Goal: Task Accomplishment & Management: Complete application form

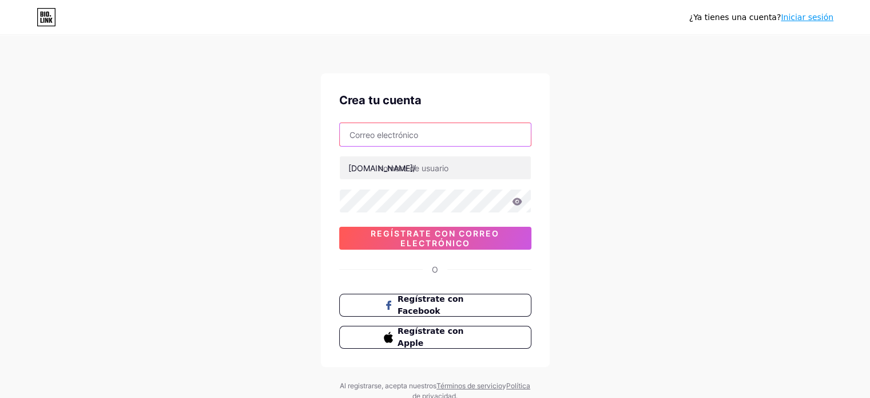
click at [383, 132] on input "text" at bounding box center [435, 134] width 191 height 23
type input "[EMAIL_ADDRESS][DOMAIN_NAME]"
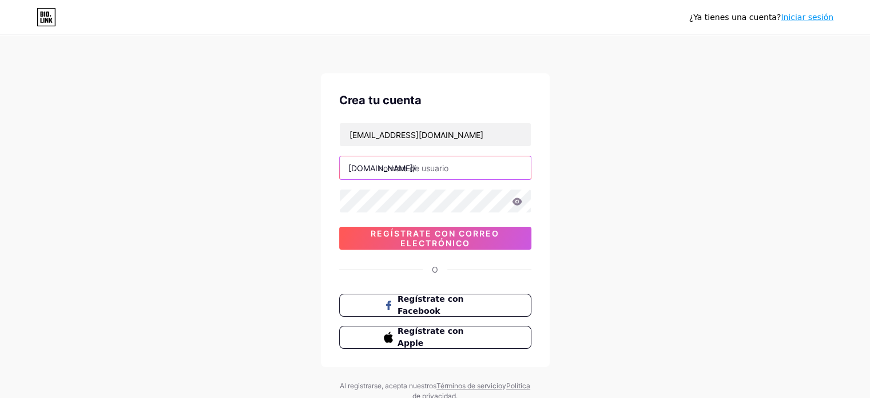
click at [422, 169] on input "text" at bounding box center [435, 167] width 191 height 23
type input "jesedestudio"
click at [517, 203] on icon at bounding box center [517, 201] width 10 height 8
click at [335, 198] on div "Crea tu cuenta [EMAIL_ADDRESS][DOMAIN_NAME] [DOMAIN_NAME]/ jesedestudio 0cAFcWe…" at bounding box center [435, 220] width 229 height 294
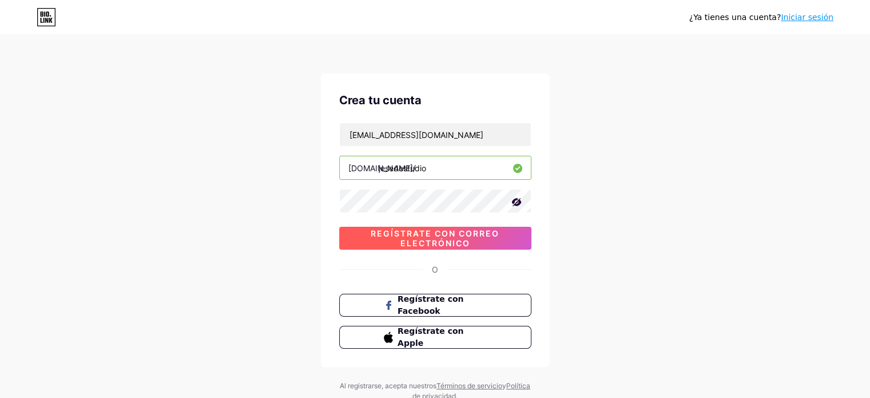
click at [447, 233] on font "Regístrate con correo electrónico" at bounding box center [435, 237] width 129 height 19
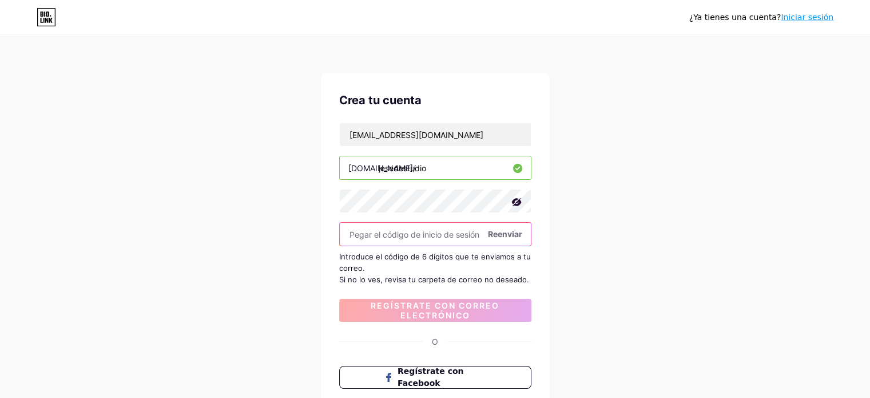
paste input "219560"
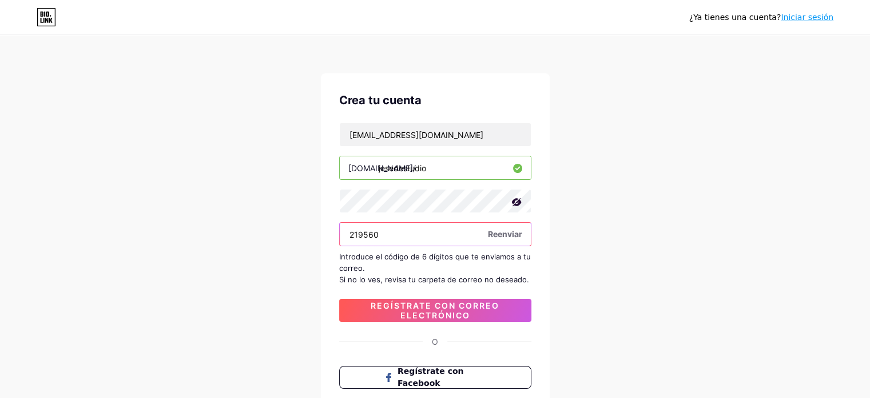
type input "219560"
click at [499, 234] on font "Reenviar" at bounding box center [505, 234] width 34 height 10
click at [576, 260] on div "¿Ya tienes una cuenta? Iniciar sesión Crea tu cuenta [EMAIL_ADDRESS][DOMAIN_NAM…" at bounding box center [435, 255] width 870 height 510
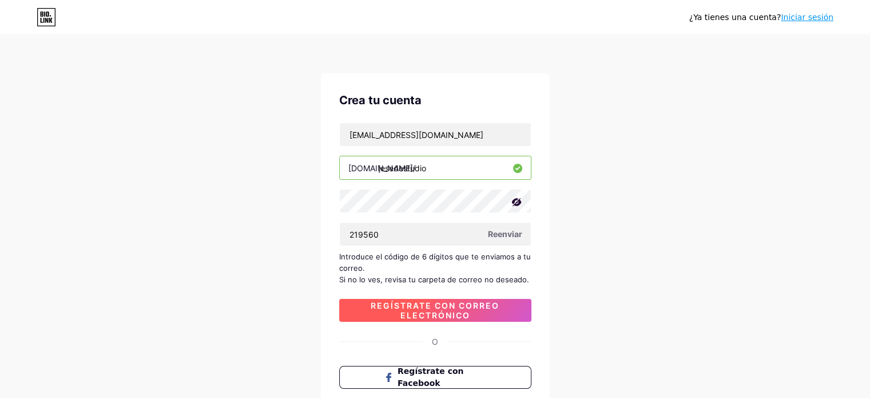
click at [438, 307] on font "Regístrate con correo electrónico" at bounding box center [435, 309] width 129 height 19
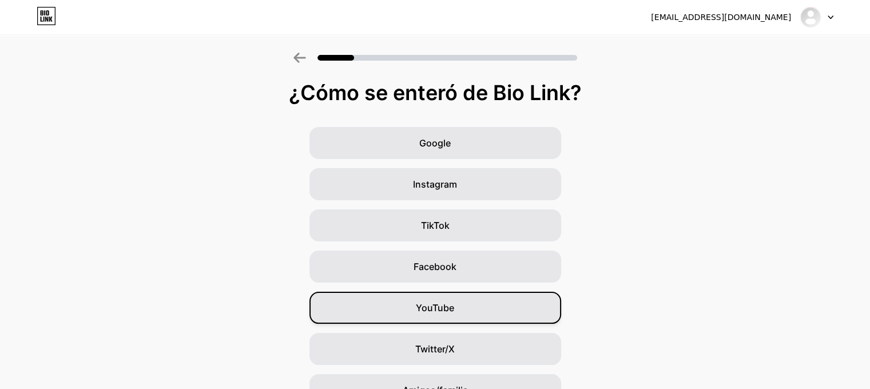
click at [447, 308] on font "YouTube" at bounding box center [435, 307] width 38 height 11
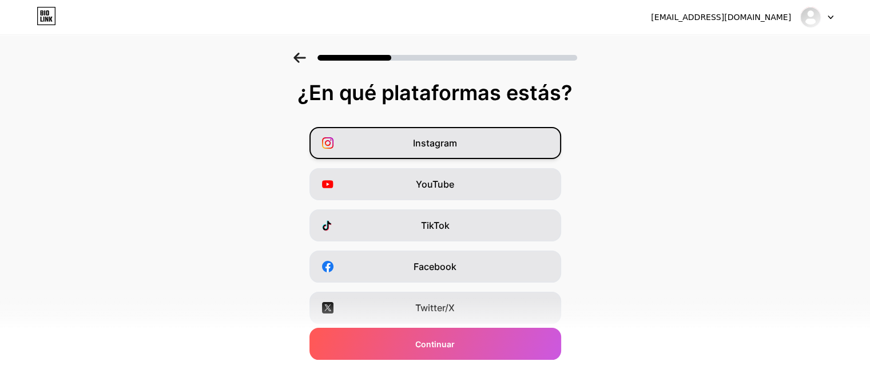
click at [398, 151] on div "Instagram" at bounding box center [436, 143] width 252 height 32
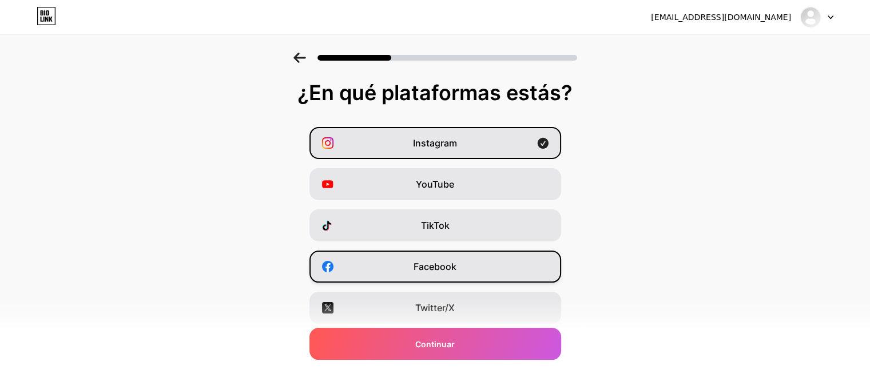
click at [419, 268] on font "Facebook" at bounding box center [435, 266] width 43 height 11
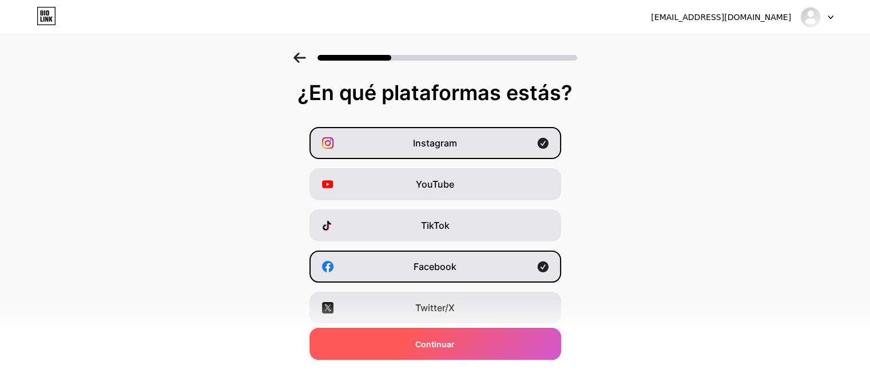
click at [421, 339] on font "Continuar" at bounding box center [434, 344] width 39 height 10
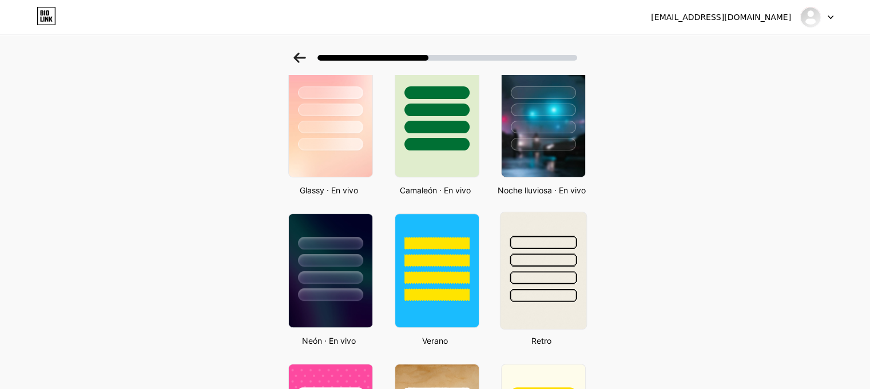
scroll to position [343, 0]
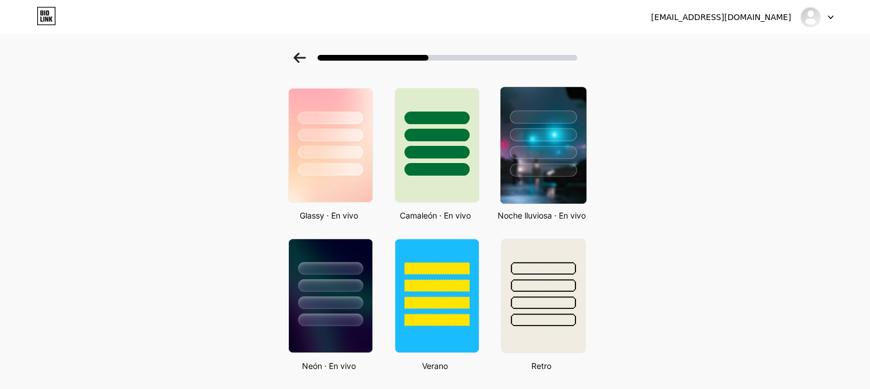
click at [570, 148] on div at bounding box center [543, 152] width 67 height 13
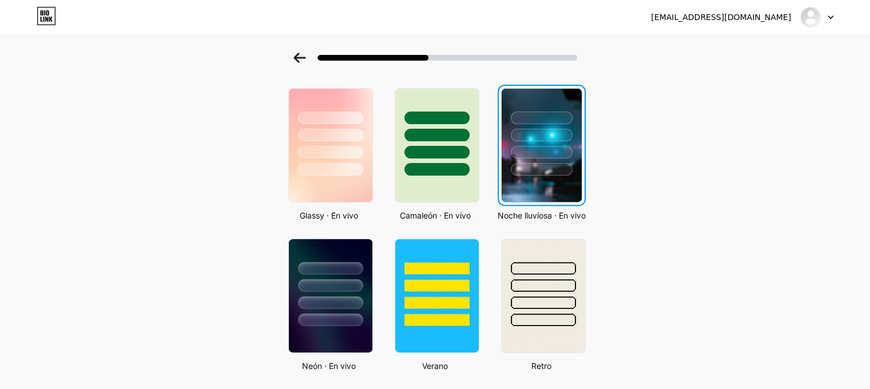
scroll to position [0, 0]
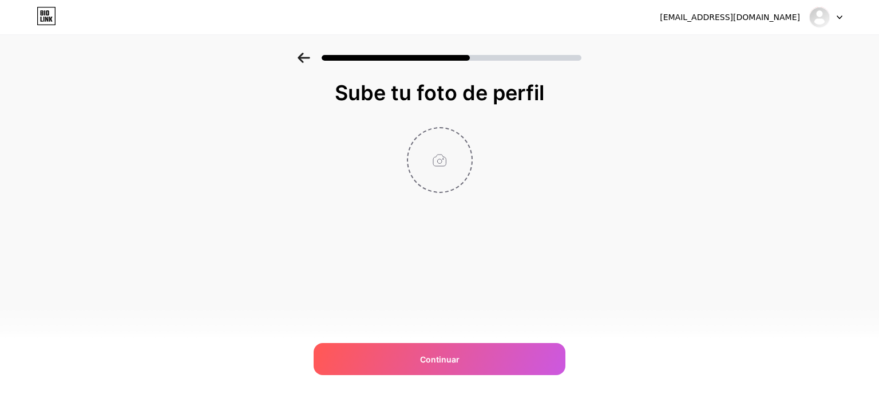
click at [452, 152] on input "file" at bounding box center [440, 160] width 64 height 64
type input "C:\fakepath\FOTO_PERFIL_JESED STUDIO_Mesa de trabajo 1.jpg"
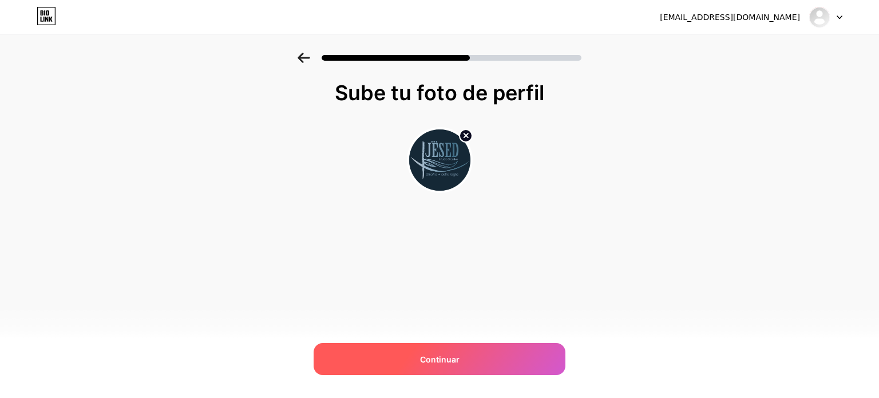
click at [435, 359] on font "Continuar" at bounding box center [439, 359] width 39 height 10
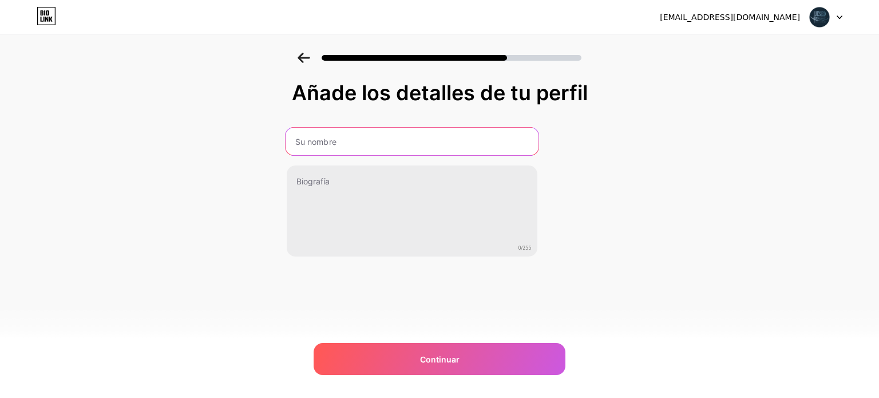
drag, startPoint x: 367, startPoint y: 145, endPoint x: 360, endPoint y: 118, distance: 27.8
click at [367, 145] on input "text" at bounding box center [411, 141] width 253 height 27
type input "JÉSED Estudio Creativo"
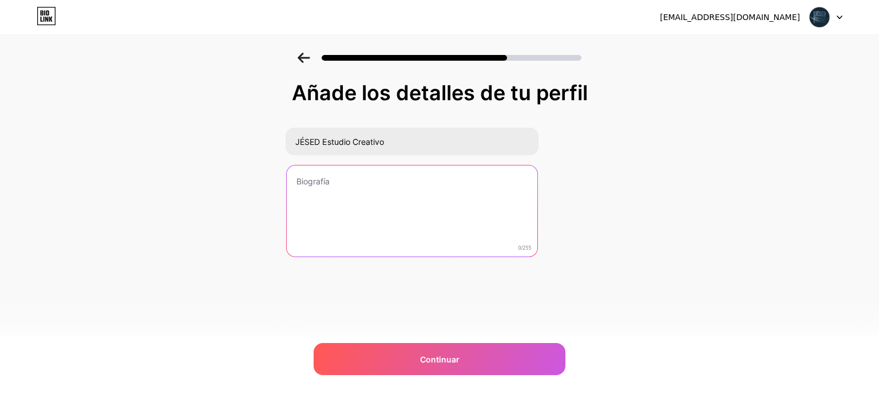
click at [347, 195] on textarea at bounding box center [412, 211] width 251 height 92
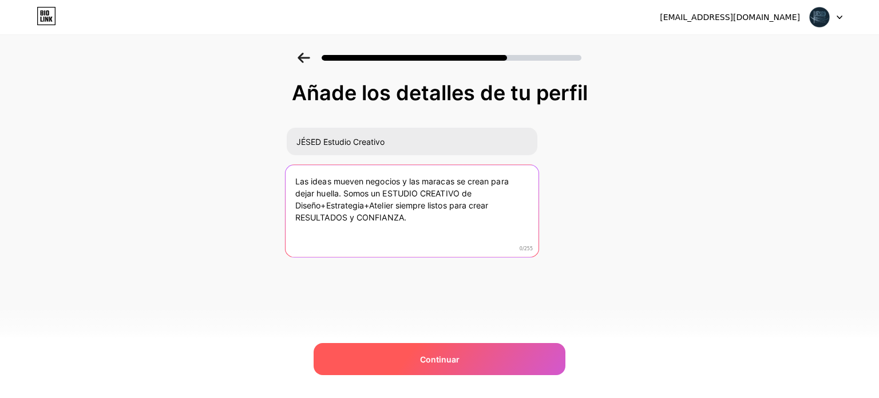
type textarea "Las ideas mueven negocios y las maracas se crean para dejar huella. Somos un ES…"
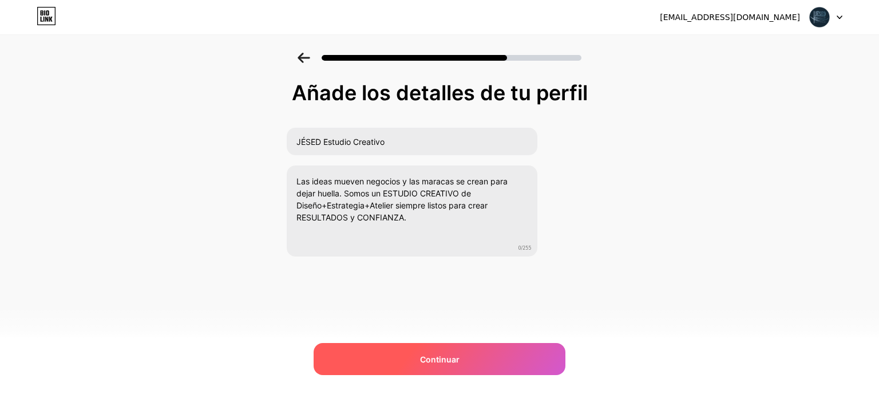
click at [446, 354] on font "Continuar" at bounding box center [439, 359] width 39 height 10
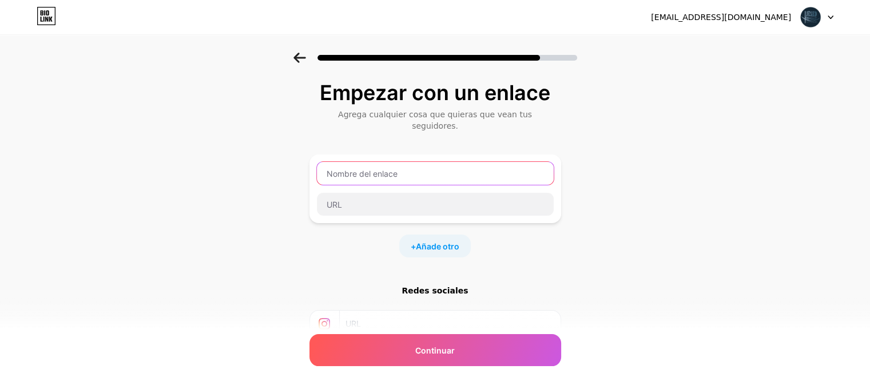
click at [405, 162] on input "text" at bounding box center [435, 173] width 237 height 23
click at [434, 241] on font "Añade otro" at bounding box center [437, 246] width 43 height 10
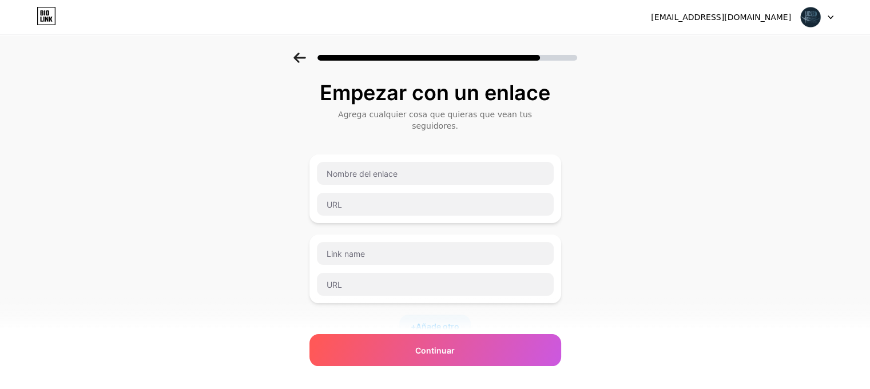
click at [366, 154] on div at bounding box center [436, 188] width 252 height 69
click at [368, 162] on input "text" at bounding box center [435, 173] width 237 height 23
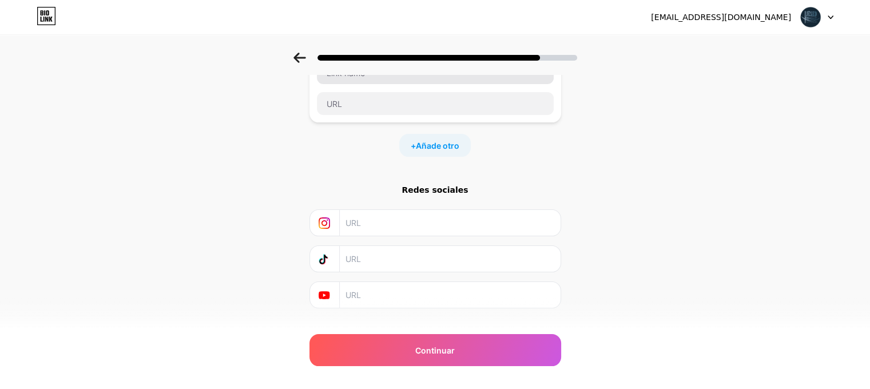
scroll to position [190, 0]
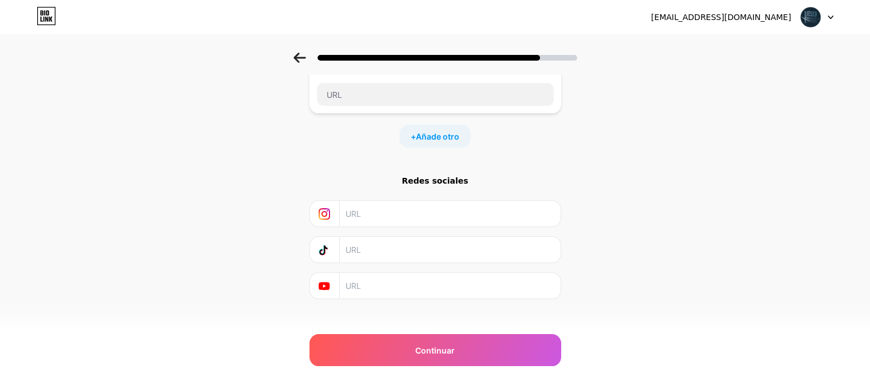
click at [435, 176] on font "Redes sociales" at bounding box center [435, 180] width 66 height 9
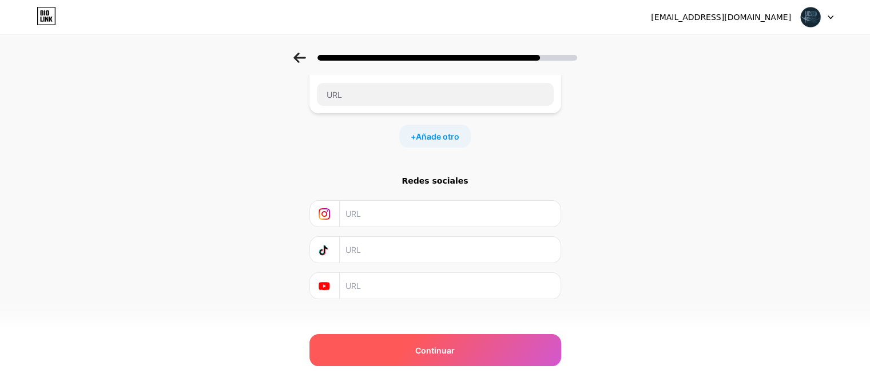
click at [443, 346] on font "Continuar" at bounding box center [434, 351] width 39 height 10
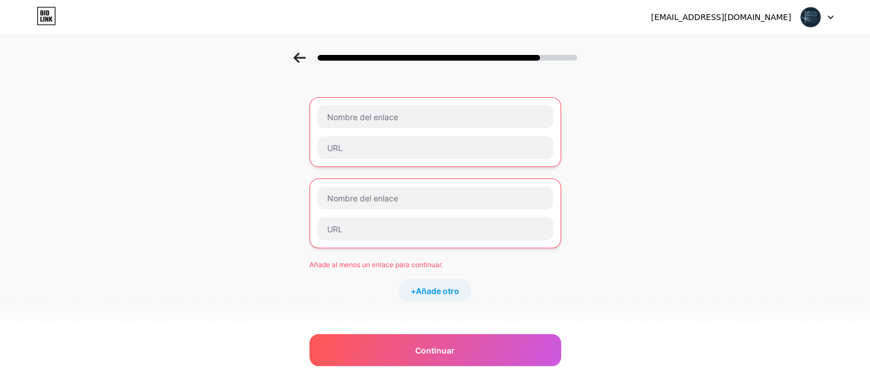
scroll to position [18, 0]
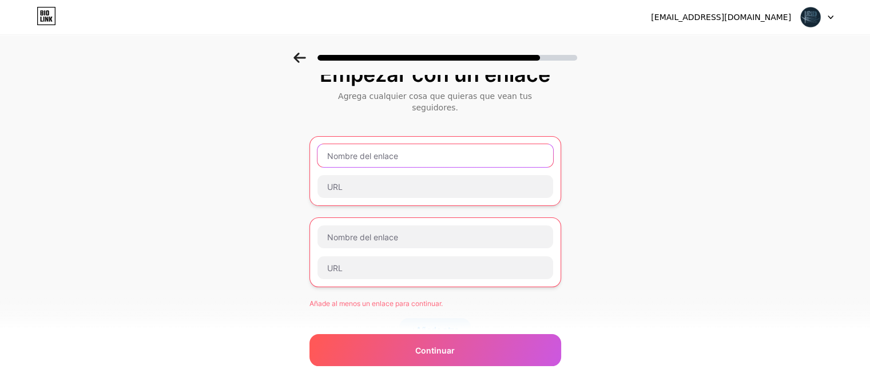
click at [389, 147] on input "text" at bounding box center [436, 155] width 236 height 23
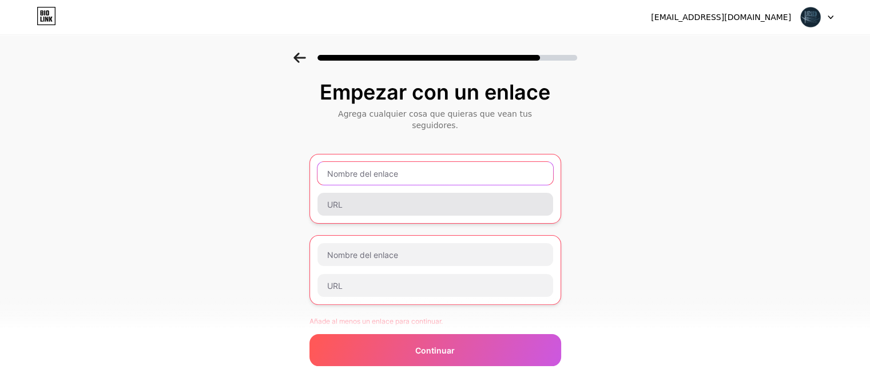
scroll to position [0, 0]
click at [355, 162] on input "text" at bounding box center [436, 173] width 236 height 23
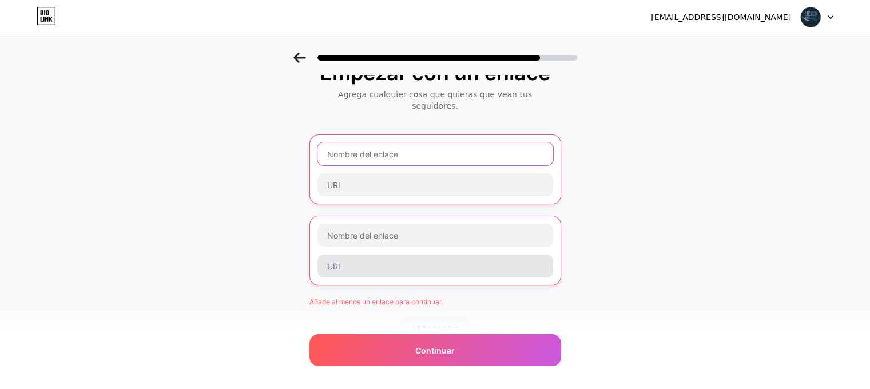
scroll to position [211, 0]
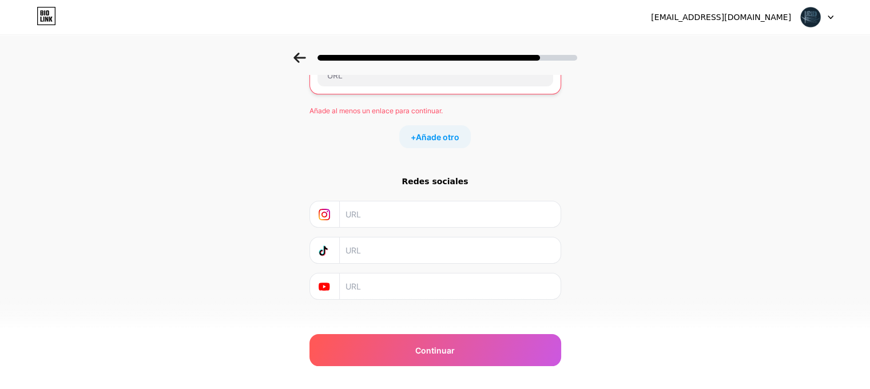
click at [396, 201] on input "text" at bounding box center [450, 214] width 208 height 26
paste input "[URL][DOMAIN_NAME]"
type input "[URL][DOMAIN_NAME]"
click at [610, 211] on div "Empezar con un enlace Agrega cualquier cosa que quieras que vean tus seguidores…" at bounding box center [435, 99] width 870 height 515
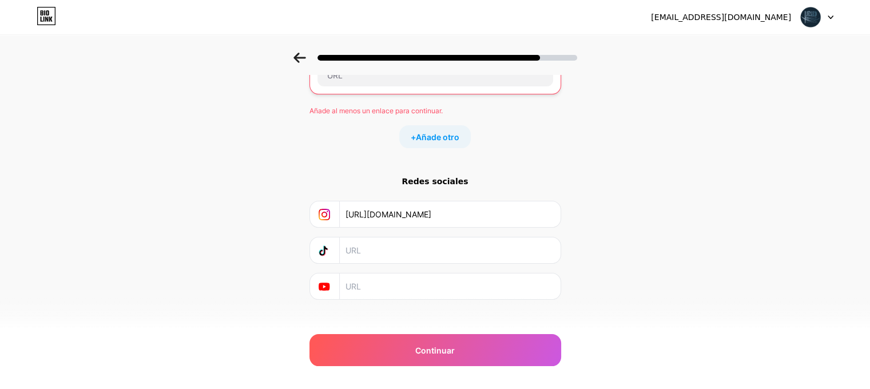
scroll to position [0, 0]
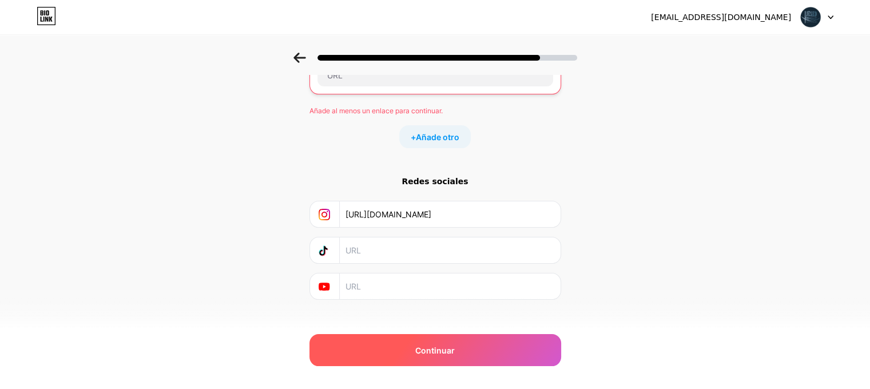
click at [441, 346] on font "Continuar" at bounding box center [434, 351] width 39 height 10
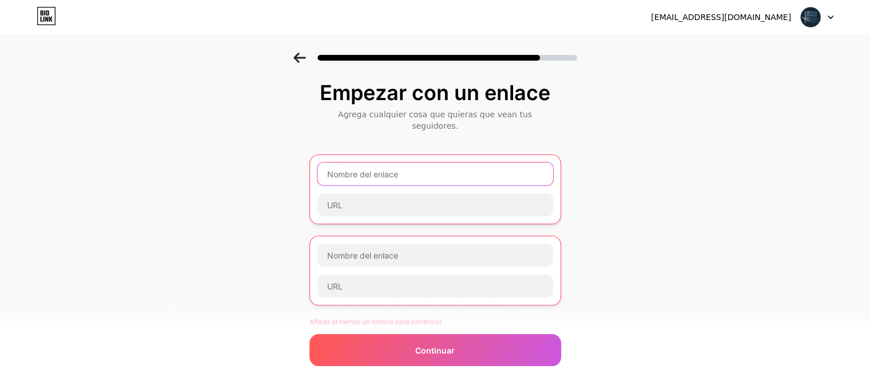
click at [369, 162] on input "text" at bounding box center [436, 173] width 236 height 23
paste input "[URL][DOMAIN_NAME]"
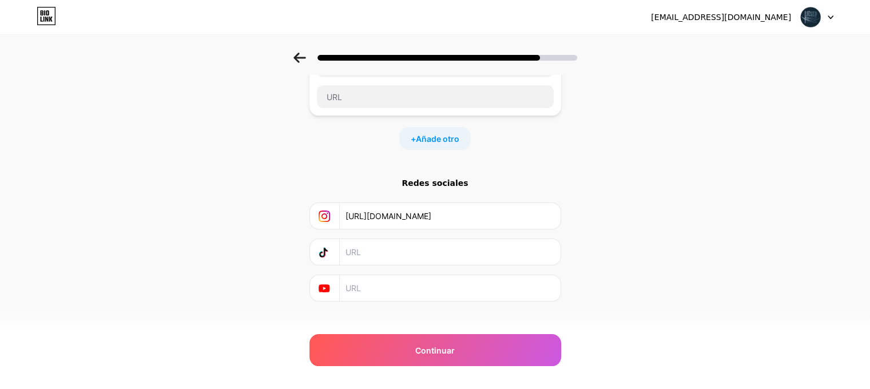
scroll to position [190, 0]
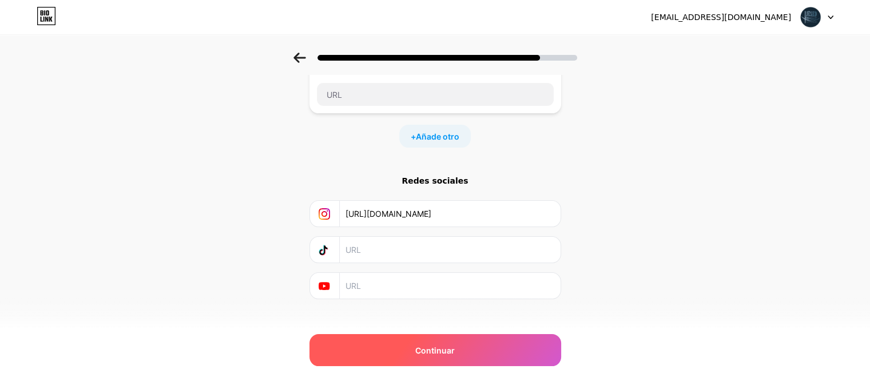
type input "[URL][DOMAIN_NAME]"
click at [433, 349] on font "Continuar" at bounding box center [434, 351] width 39 height 10
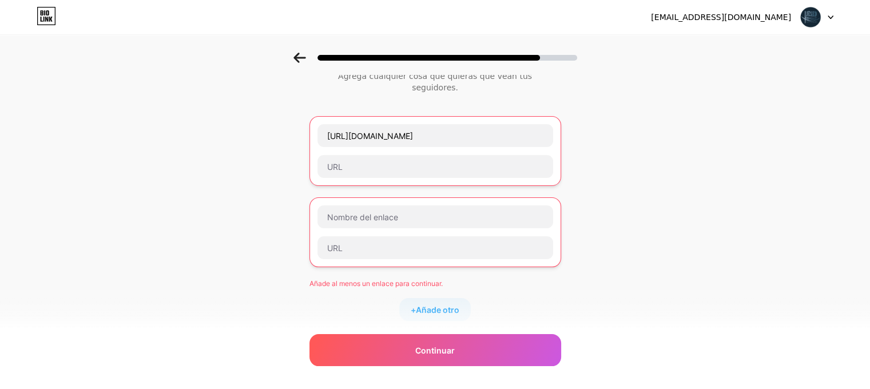
scroll to position [18, 0]
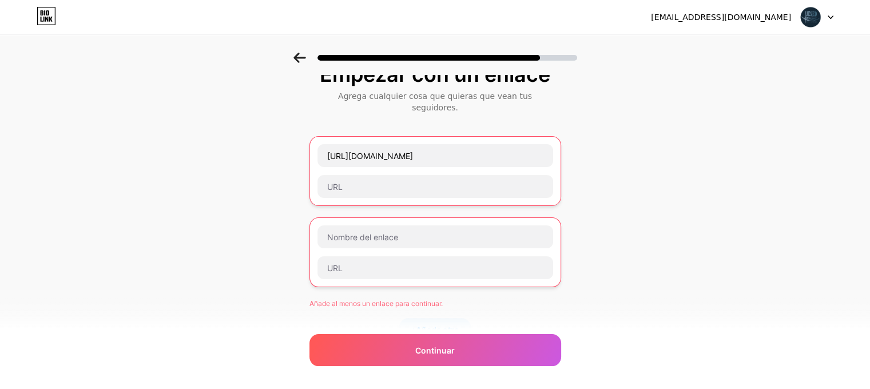
drag, startPoint x: 474, startPoint y: 212, endPoint x: 717, endPoint y: 162, distance: 247.6
click at [717, 162] on div "Empezar con un enlace Agrega cualquier cosa que quieras que vean tus seguidores…" at bounding box center [435, 291] width 870 height 515
click at [453, 225] on input "text" at bounding box center [436, 236] width 236 height 23
paste input "[URL][DOMAIN_NAME]"
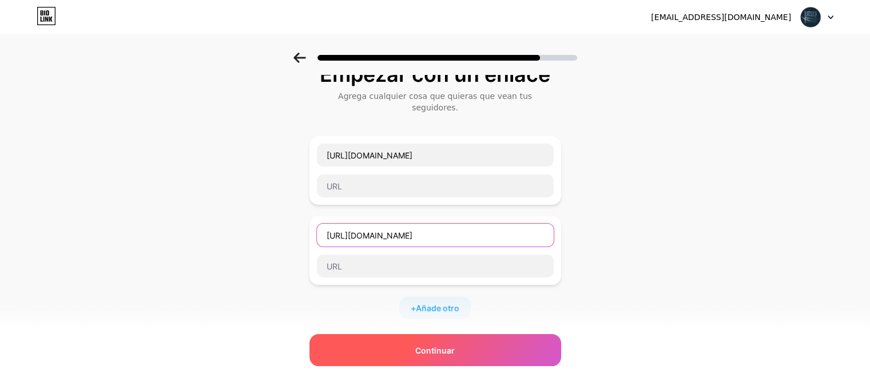
type input "[URL][DOMAIN_NAME]"
click at [451, 350] on font "Continuar" at bounding box center [434, 351] width 39 height 10
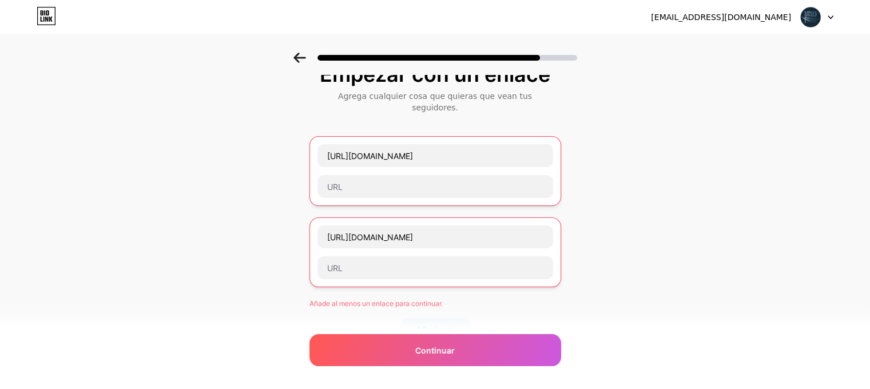
click at [362, 299] on font "Añade al menos un enlace para continuar." at bounding box center [376, 303] width 133 height 9
click at [375, 256] on input "text" at bounding box center [436, 267] width 236 height 23
click at [375, 178] on input "text" at bounding box center [436, 186] width 236 height 23
paste input "[URL][DOMAIN_NAME]"
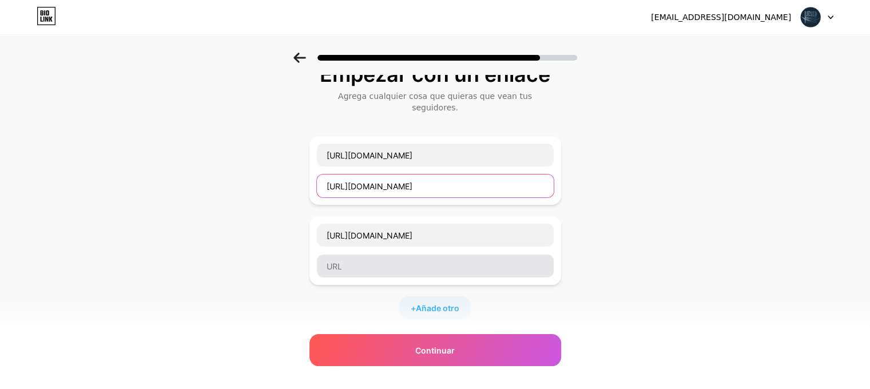
type input "[URL][DOMAIN_NAME]"
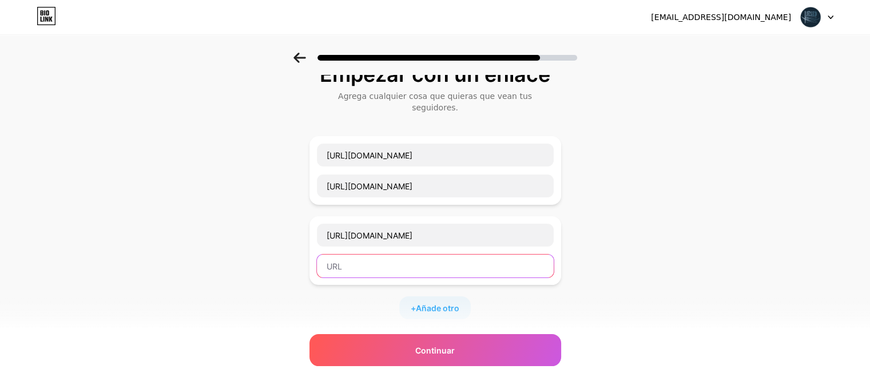
click at [396, 257] on input "text" at bounding box center [435, 266] width 237 height 23
paste input "[URL][DOMAIN_NAME]"
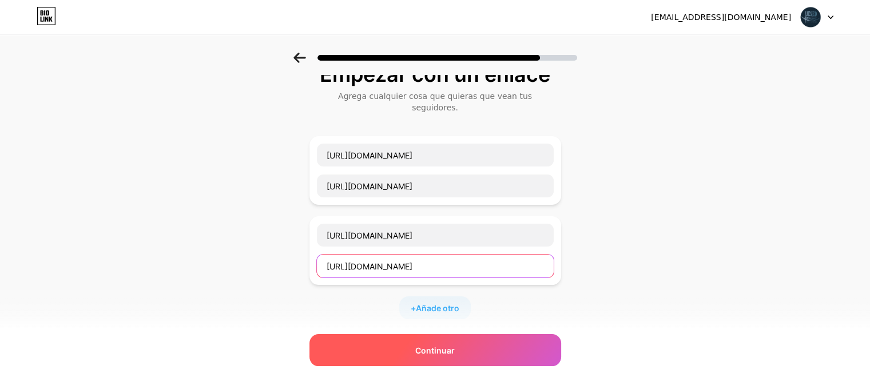
type input "[URL][DOMAIN_NAME]"
click at [434, 348] on font "Continuar" at bounding box center [434, 351] width 39 height 10
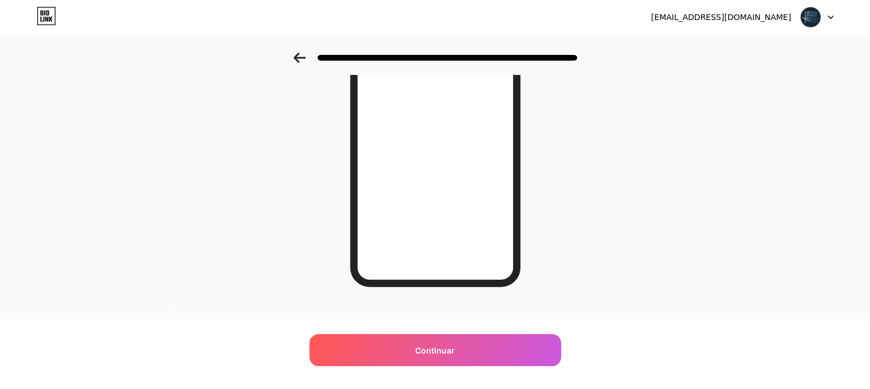
scroll to position [185, 0]
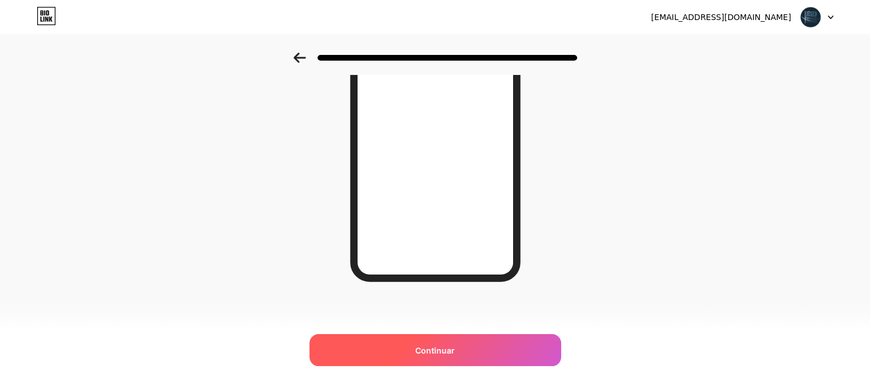
click at [485, 347] on div "Continuar" at bounding box center [436, 350] width 252 height 32
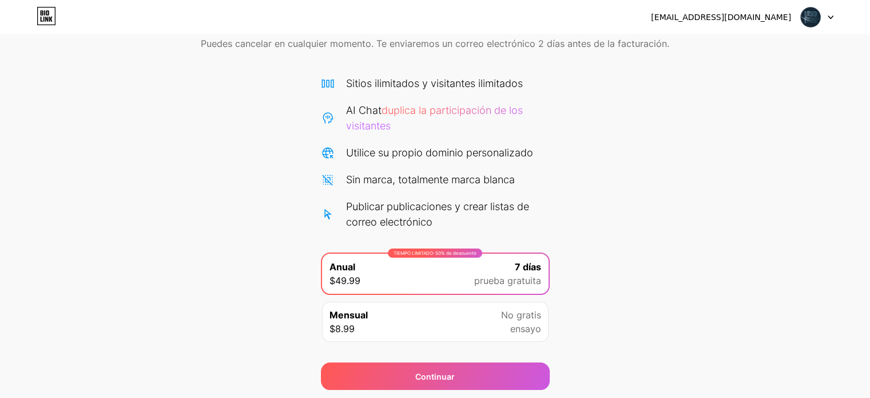
scroll to position [93, 0]
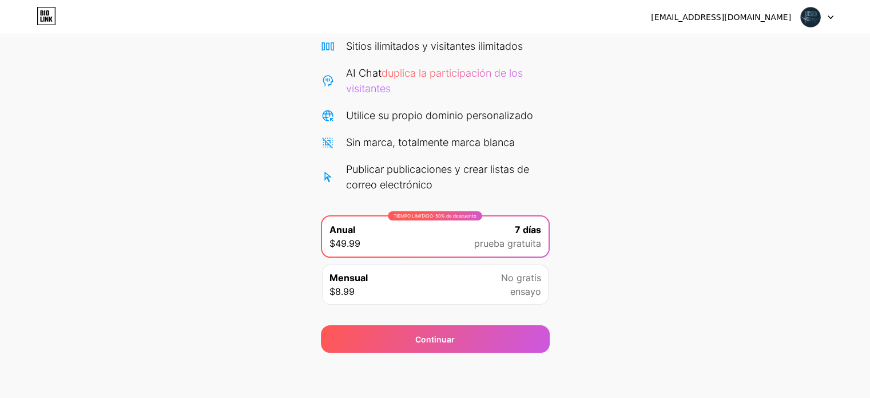
click at [482, 276] on div "Mensual $8.99 No gratis ensayo" at bounding box center [435, 284] width 227 height 40
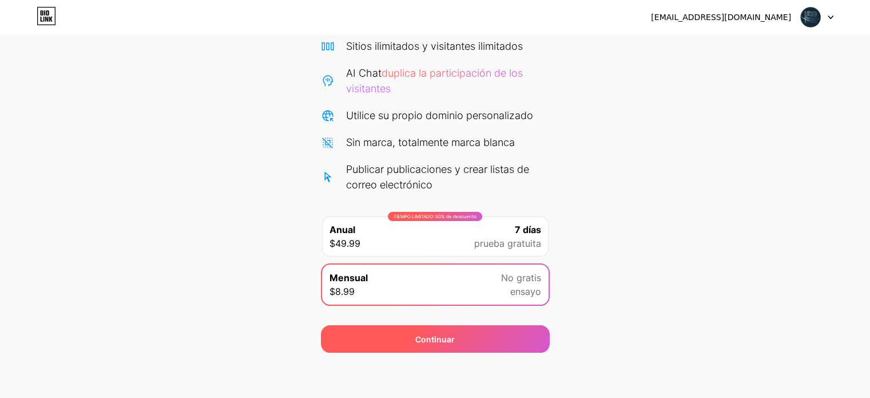
click at [478, 342] on div "Continuar" at bounding box center [435, 338] width 229 height 27
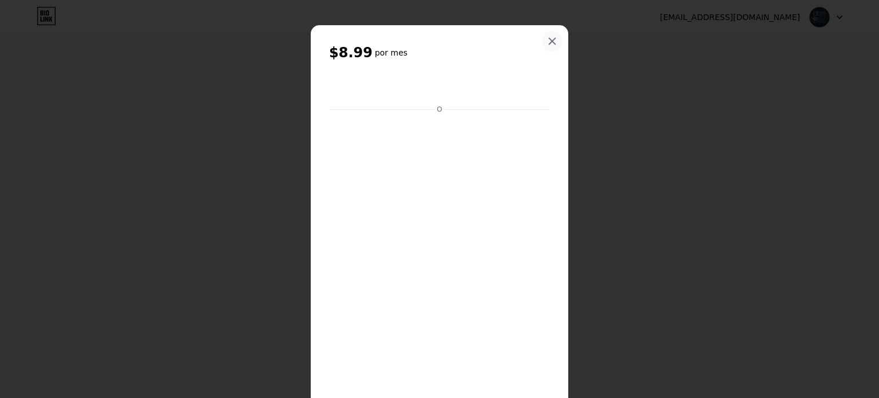
click at [548, 39] on icon at bounding box center [552, 41] width 9 height 9
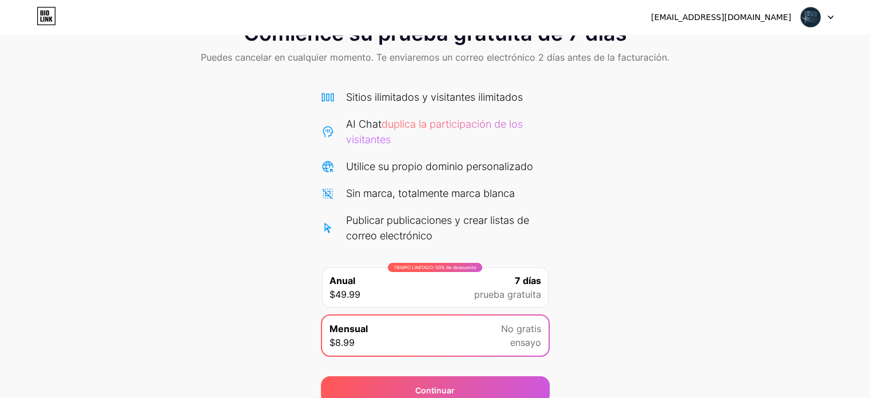
scroll to position [0, 0]
